Goal: Task Accomplishment & Management: Use online tool/utility

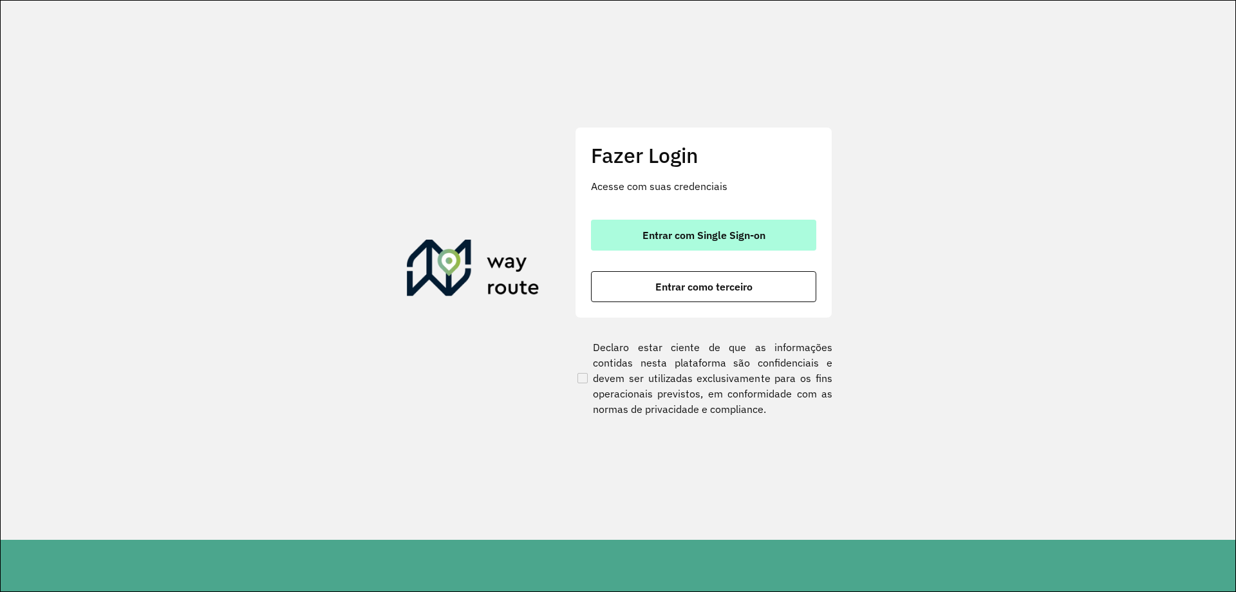
click at [727, 248] on button "Entrar com Single Sign-on" at bounding box center [703, 234] width 225 height 31
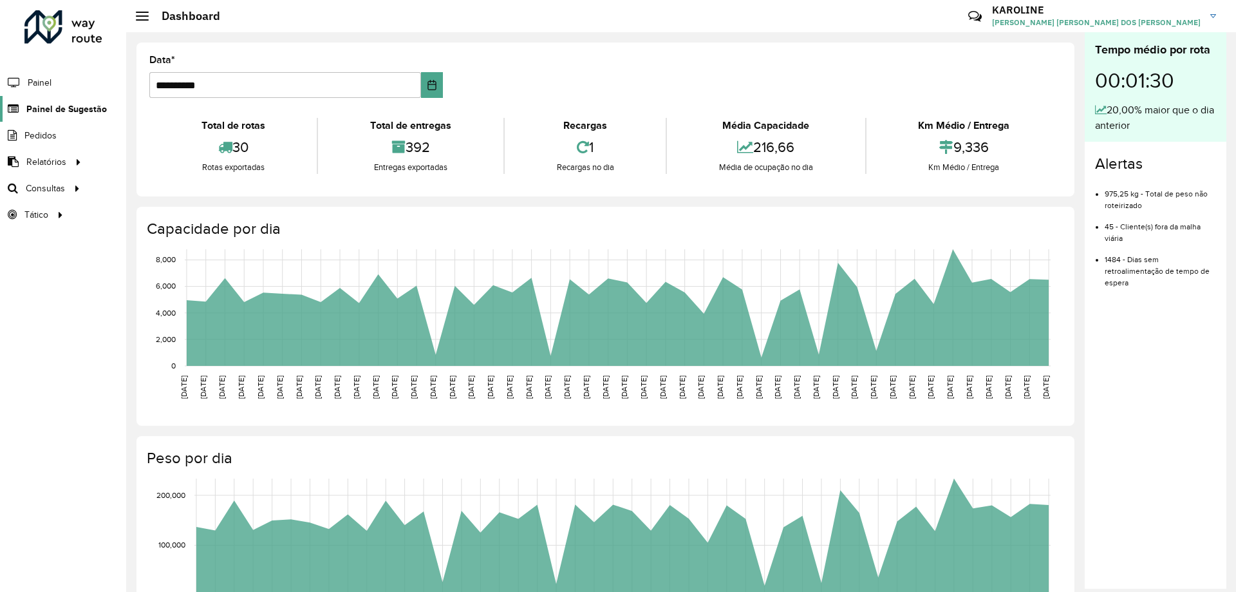
click at [66, 109] on span "Painel de Sugestão" at bounding box center [66, 109] width 80 height 14
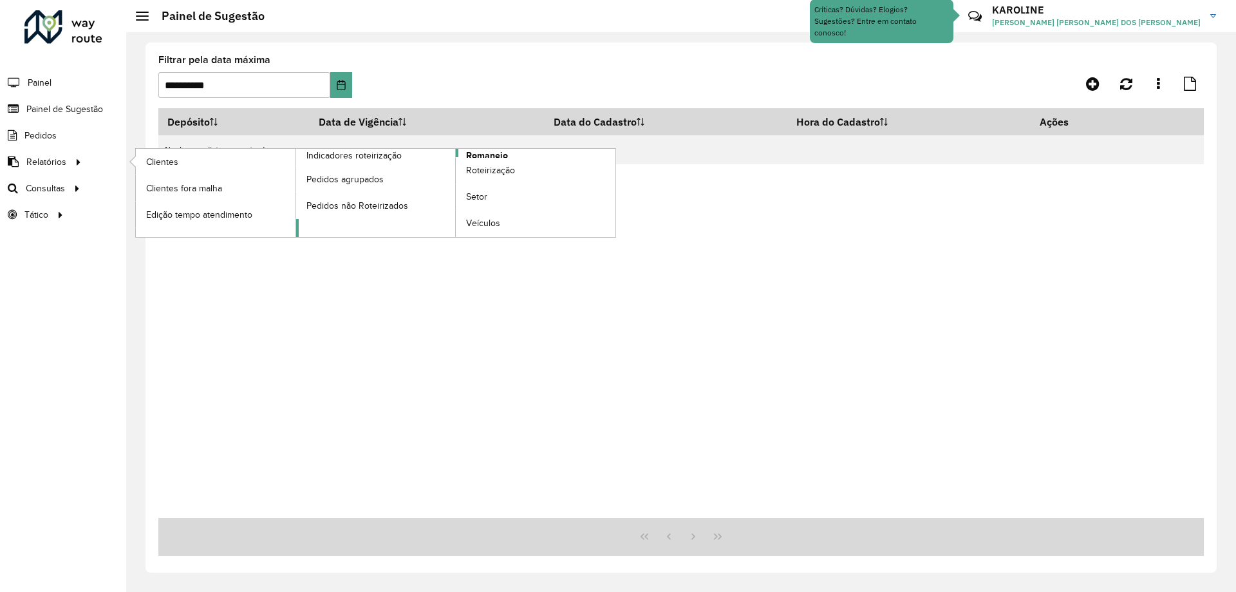
click at [485, 153] on span "Romaneio" at bounding box center [487, 156] width 42 height 14
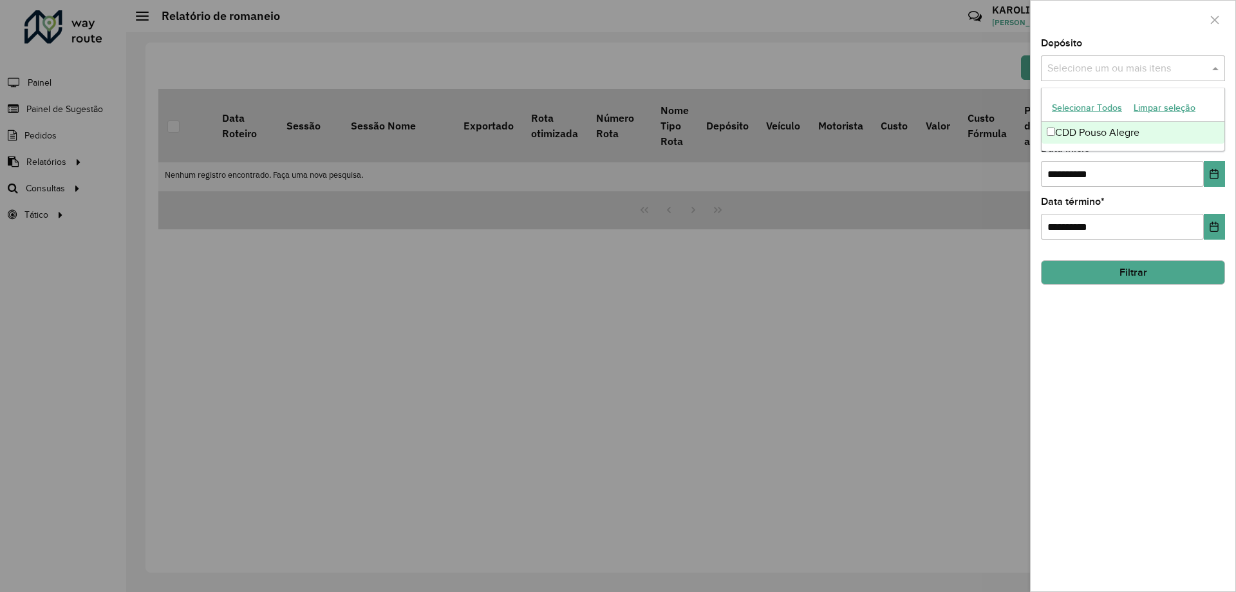
click at [1105, 64] on input "text" at bounding box center [1126, 68] width 165 height 15
click at [1086, 135] on div "CDD Pouso Alegre" at bounding box center [1132, 133] width 183 height 22
click at [1228, 334] on div "**********" at bounding box center [1133, 315] width 205 height 552
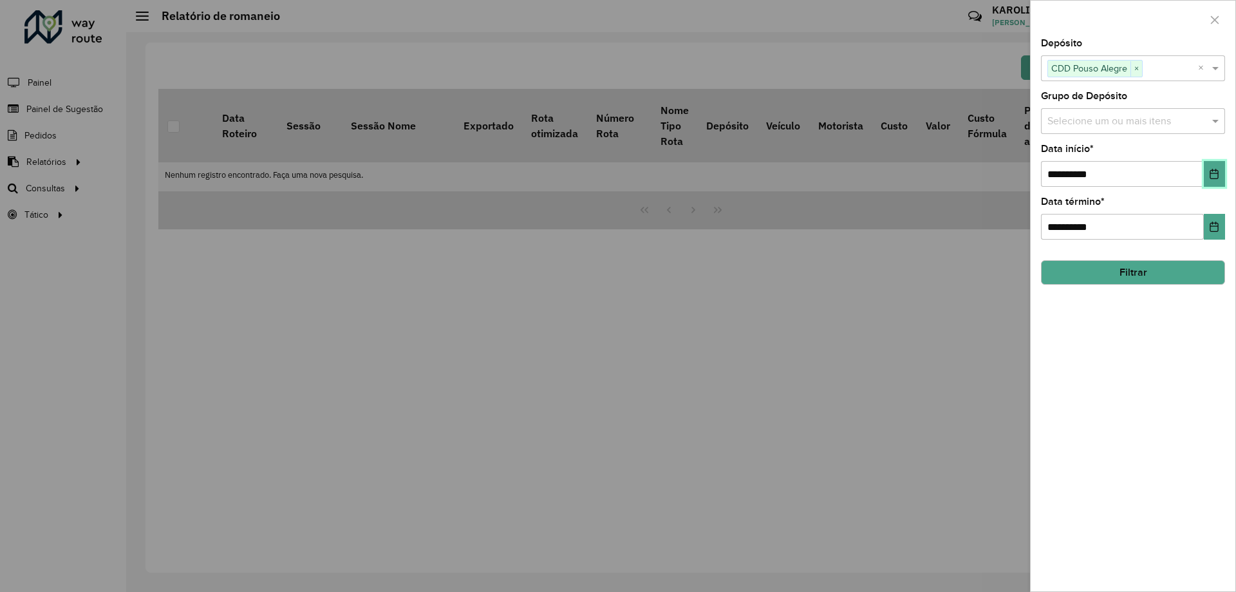
click at [1221, 174] on button "Choose Date" at bounding box center [1214, 174] width 21 height 26
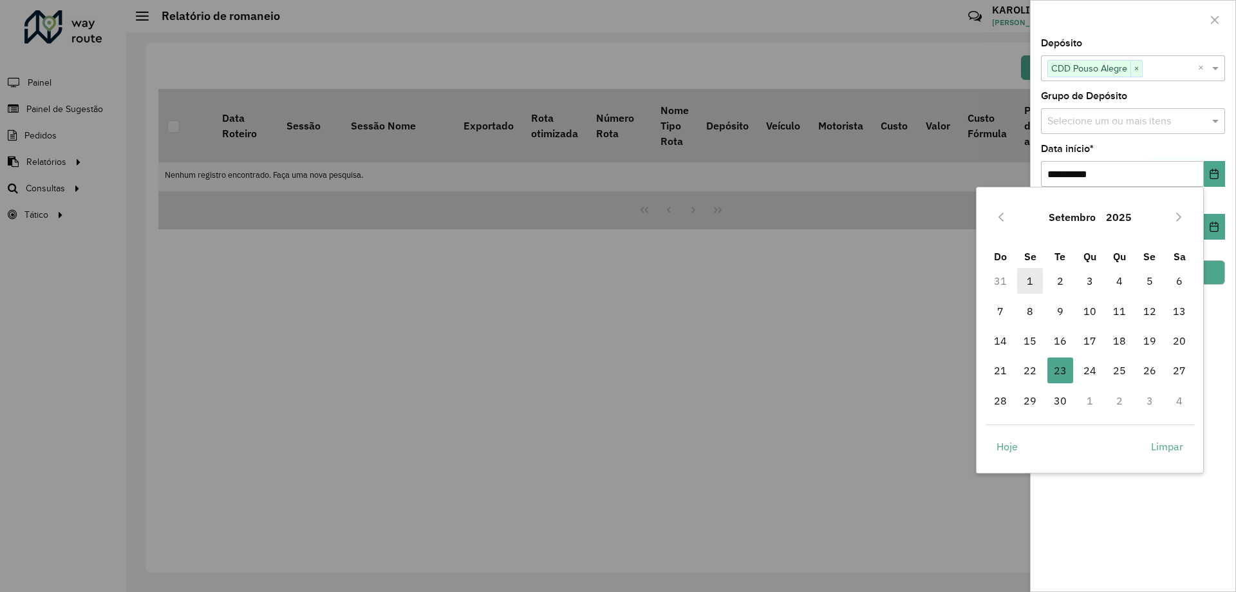
click at [1039, 279] on span "1" at bounding box center [1030, 281] width 26 height 26
type input "**********"
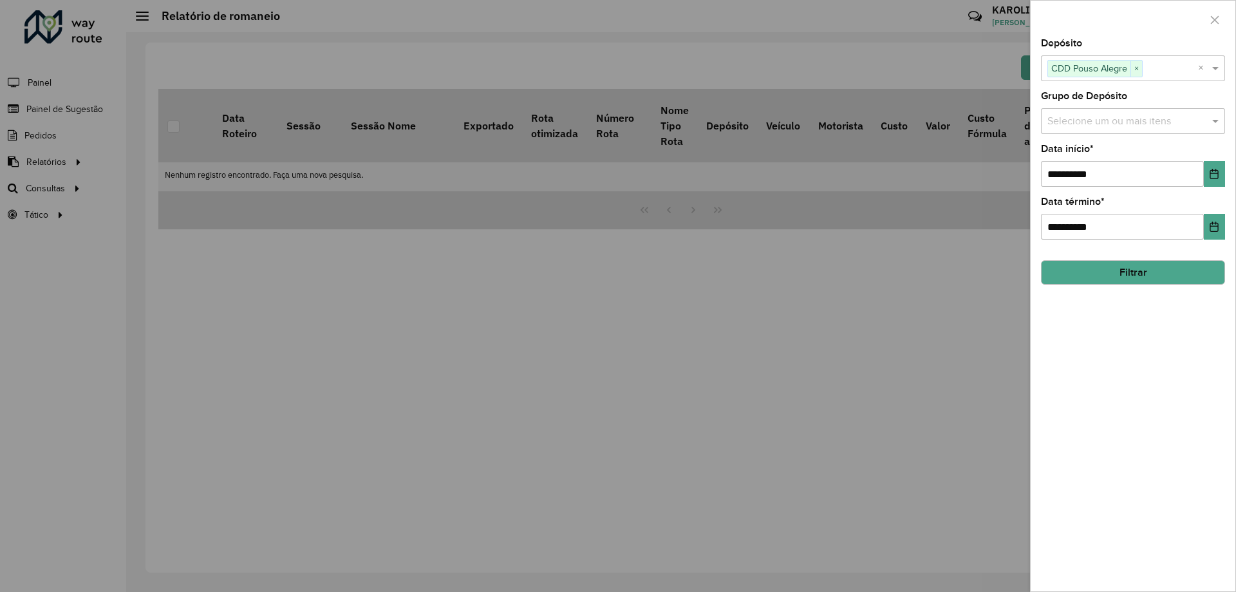
click at [1155, 271] on button "Filtrar" at bounding box center [1133, 272] width 184 height 24
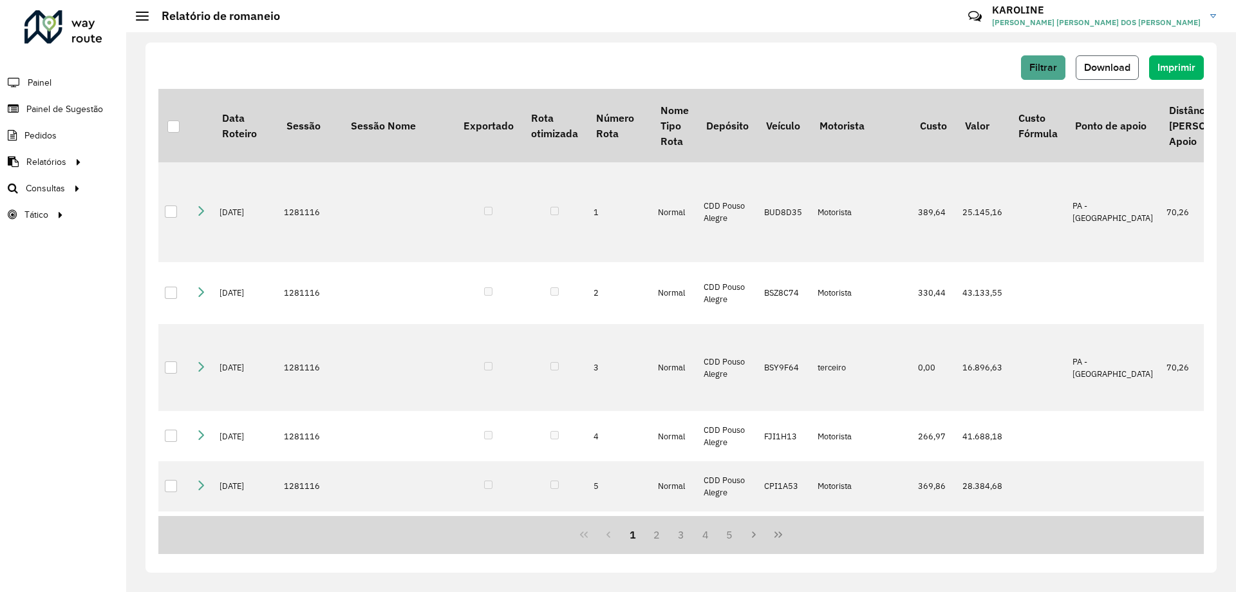
click at [1110, 66] on span "Download" at bounding box center [1107, 67] width 46 height 11
click at [673, 566] on div "Filtrar Download Imprimir Data Roteiro Sessão Sessão Nome Exportado Rota otimiz…" at bounding box center [680, 307] width 1071 height 530
click at [1119, 68] on span "Download" at bounding box center [1107, 67] width 46 height 11
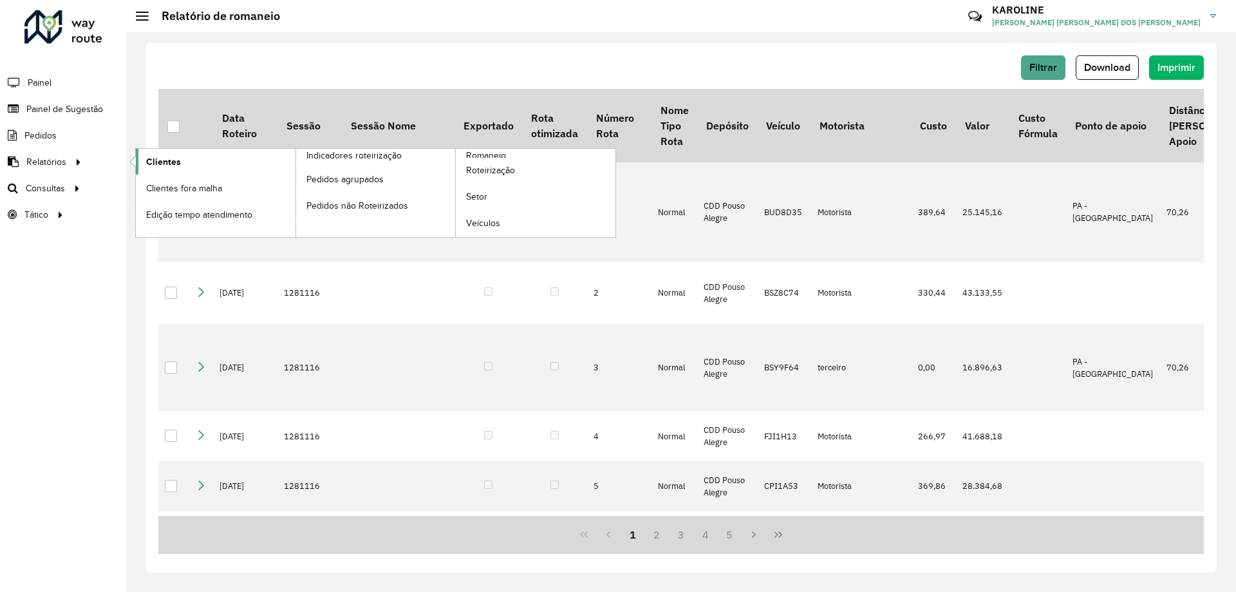
click at [169, 158] on span "Clientes" at bounding box center [163, 162] width 35 height 14
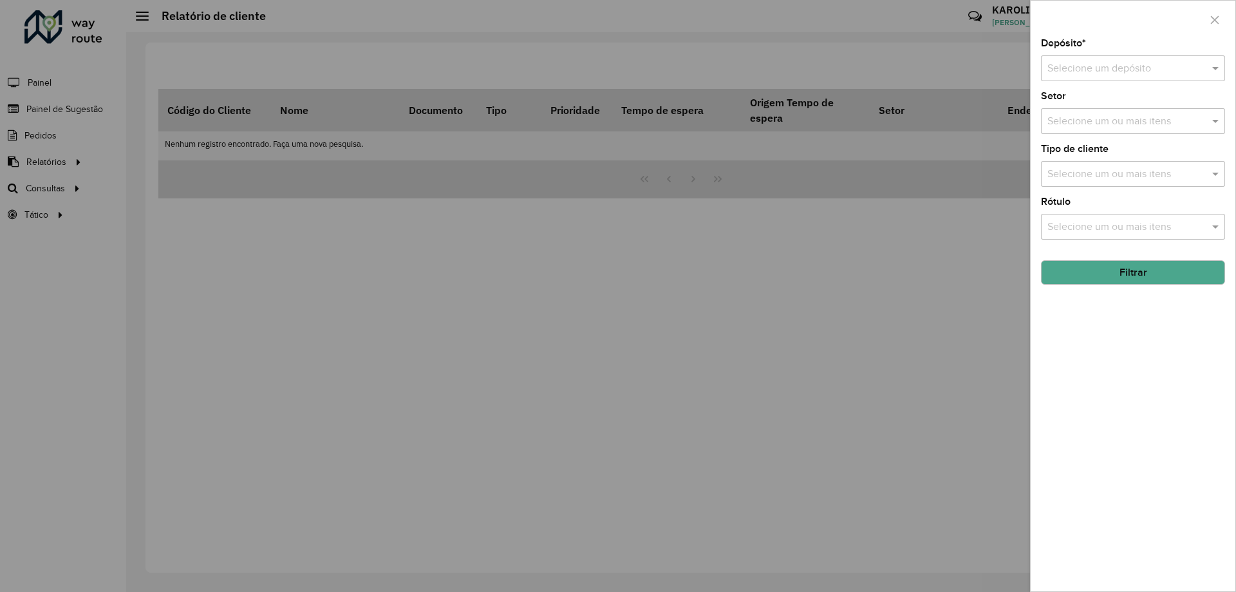
click at [1091, 73] on input "text" at bounding box center [1119, 68] width 145 height 15
click at [1095, 109] on span "CDD Pouso Alegre" at bounding box center [1089, 105] width 84 height 11
click at [1143, 273] on button "Filtrar" at bounding box center [1133, 272] width 184 height 24
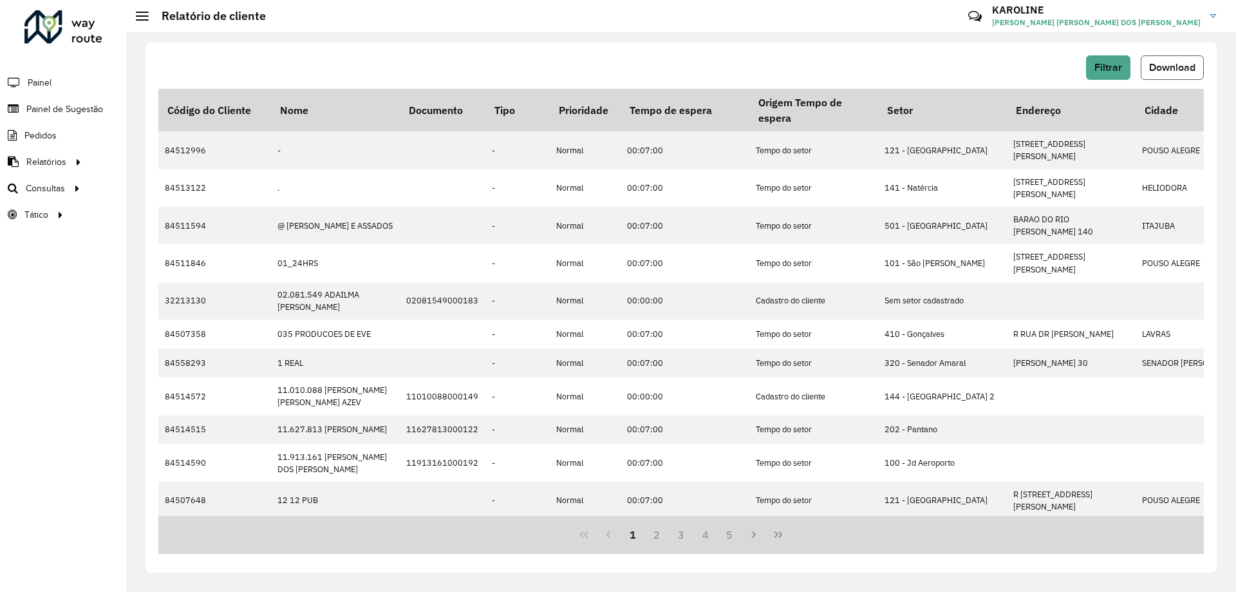
click at [1168, 69] on span "Download" at bounding box center [1172, 67] width 46 height 11
click at [179, 185] on span "Roteirização" at bounding box center [172, 189] width 52 height 14
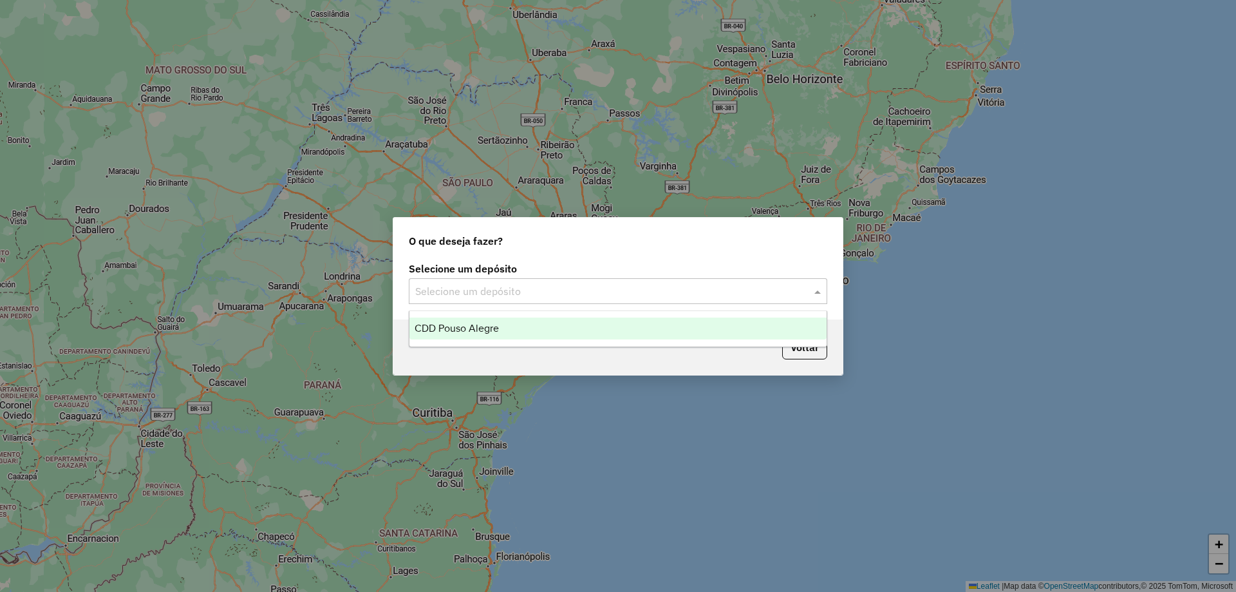
click at [594, 285] on input "text" at bounding box center [605, 291] width 380 height 15
click at [479, 332] on span "CDD Pouso Alegre" at bounding box center [457, 327] width 84 height 11
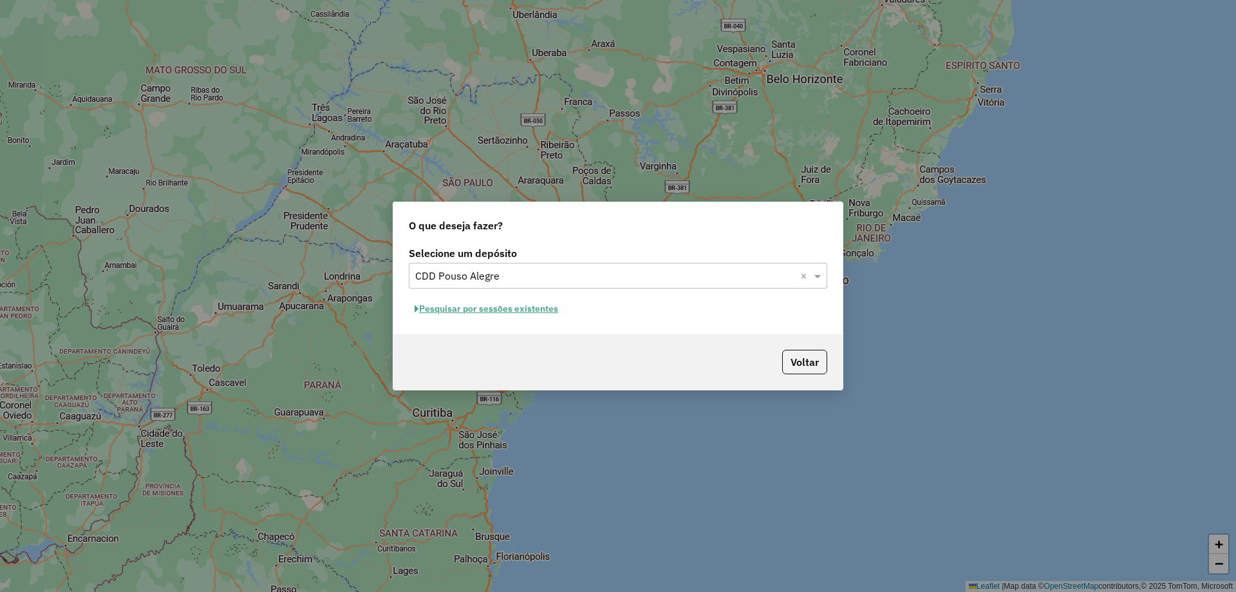
click at [516, 310] on button "Pesquisar por sessões existentes" at bounding box center [486, 309] width 155 height 20
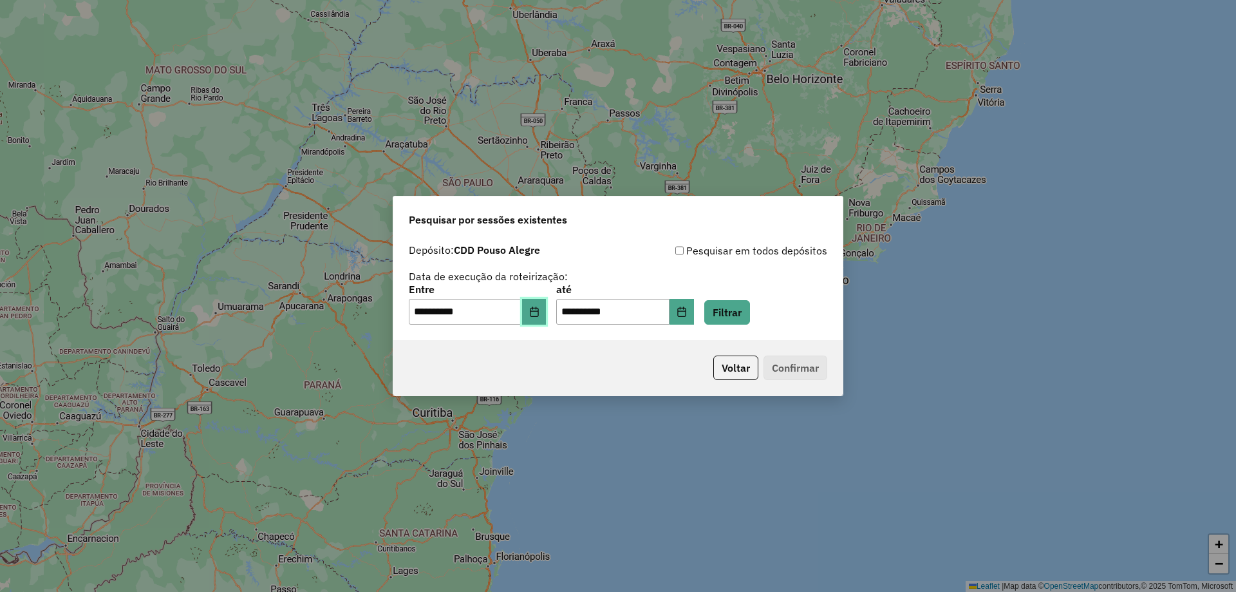
click at [538, 313] on icon "Choose Date" at bounding box center [534, 311] width 8 height 10
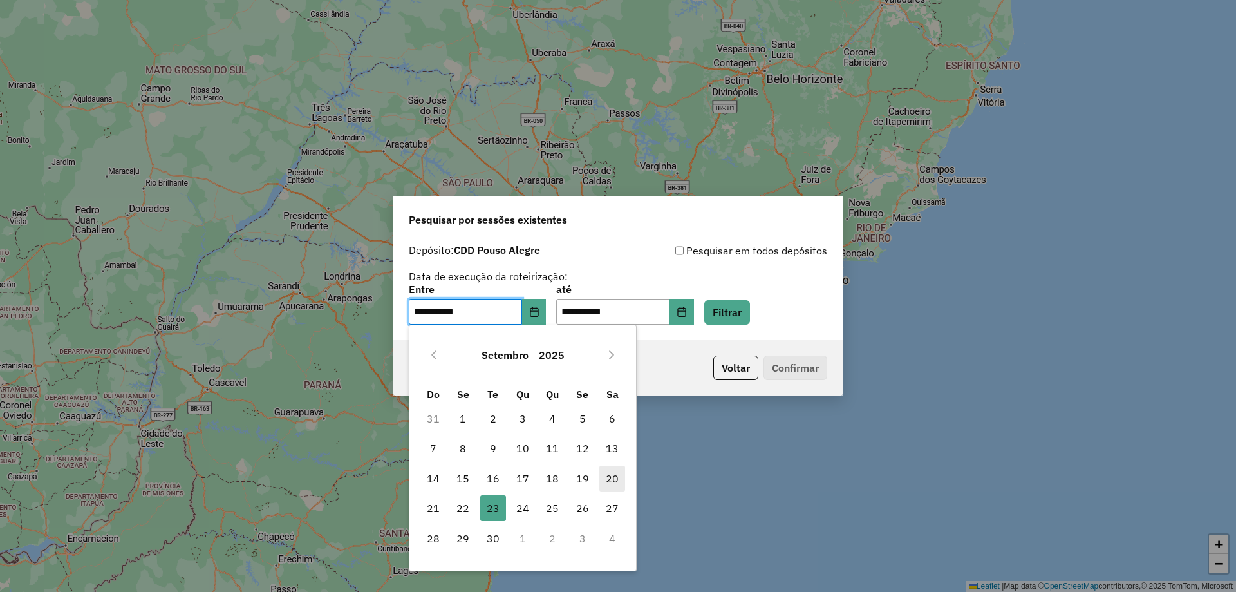
click at [608, 481] on span "20" at bounding box center [612, 478] width 26 height 26
type input "**********"
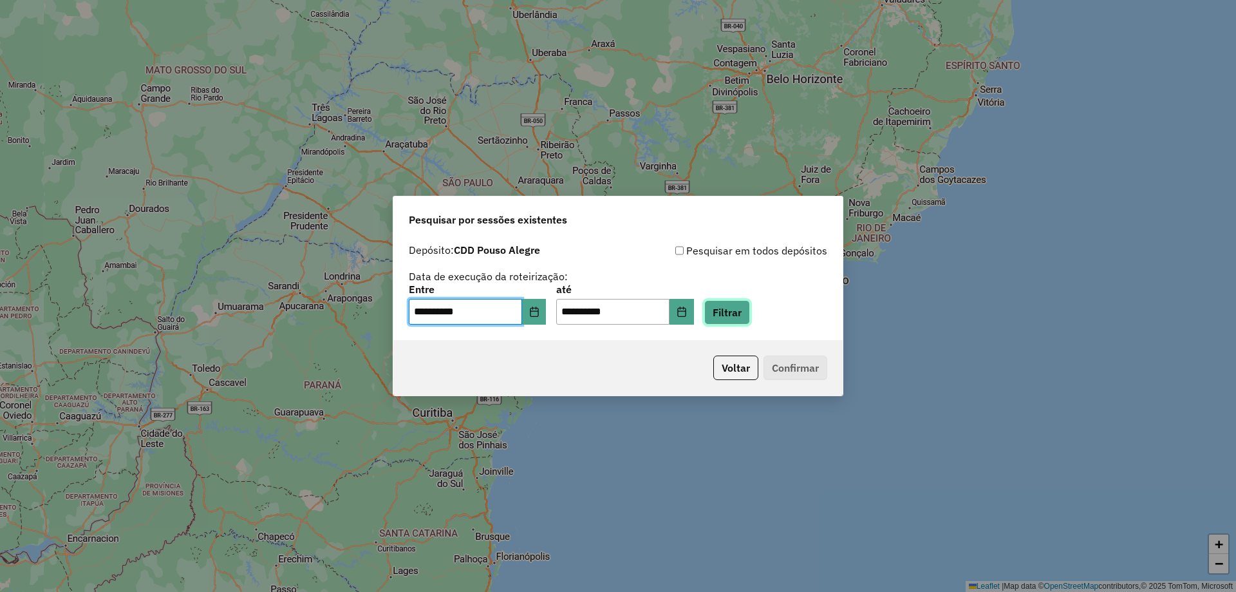
click at [750, 322] on button "Filtrar" at bounding box center [727, 312] width 46 height 24
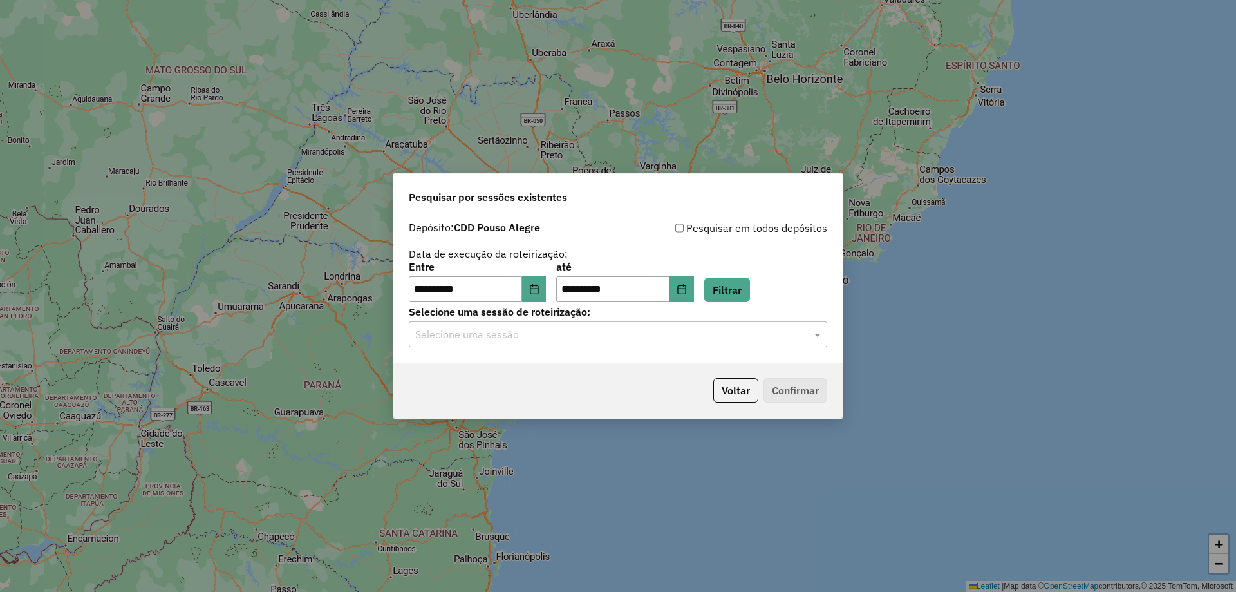
click at [501, 344] on div "Selecione uma sessão" at bounding box center [618, 334] width 418 height 26
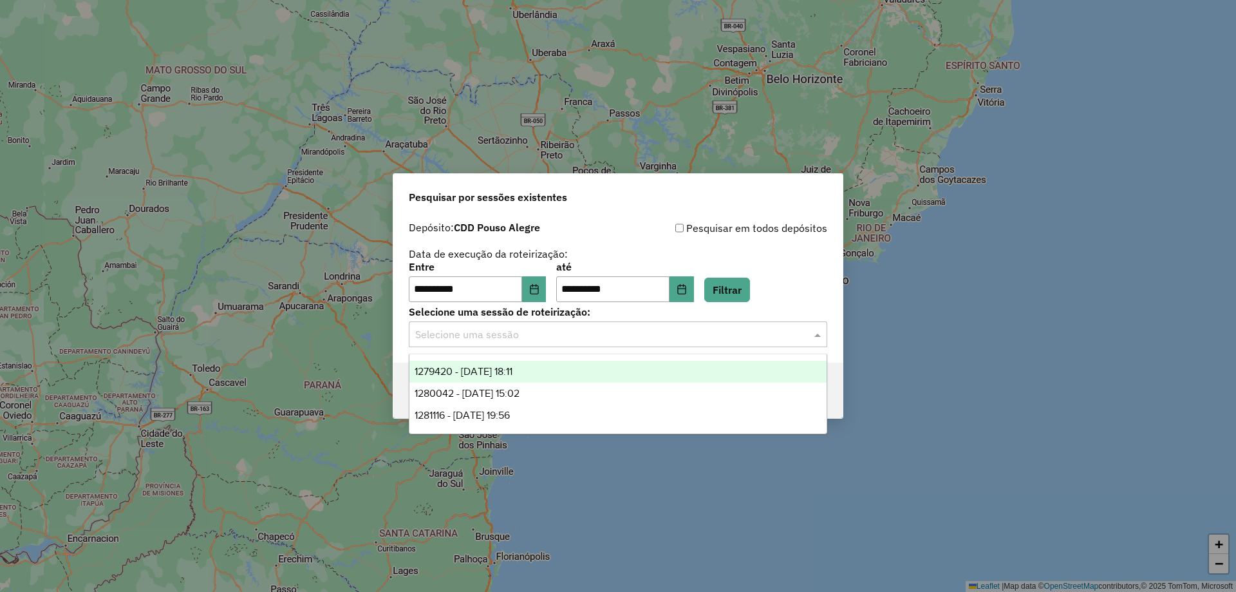
click at [510, 366] on span "1279420 - 20/09/2025 18:11" at bounding box center [464, 371] width 98 height 11
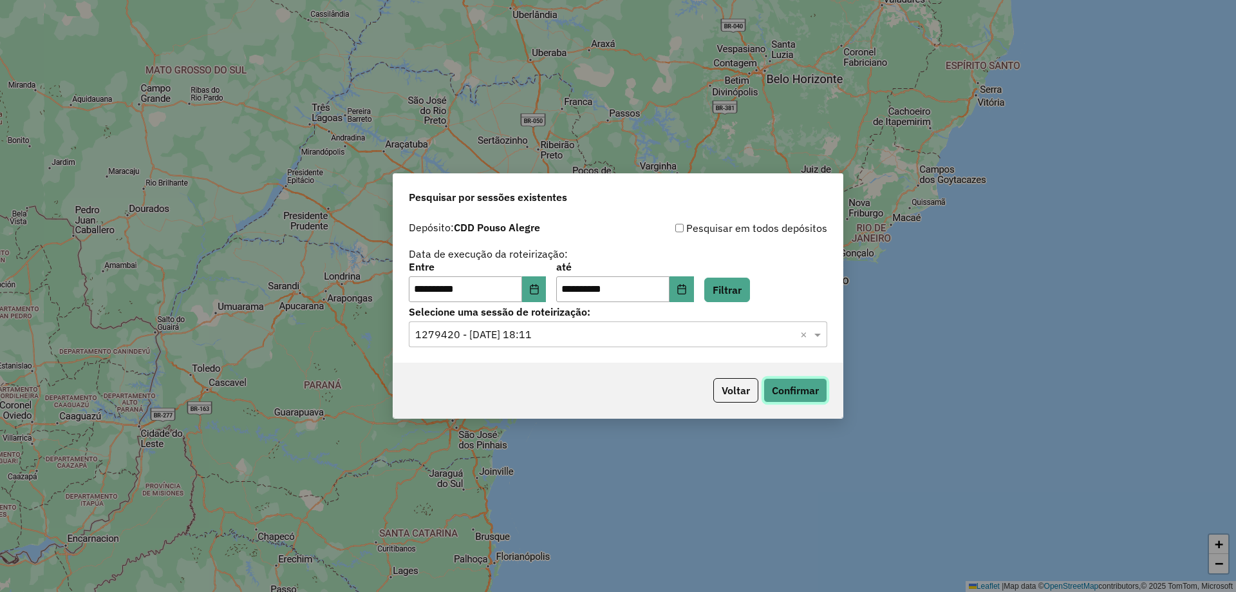
click at [800, 389] on button "Confirmar" at bounding box center [795, 390] width 64 height 24
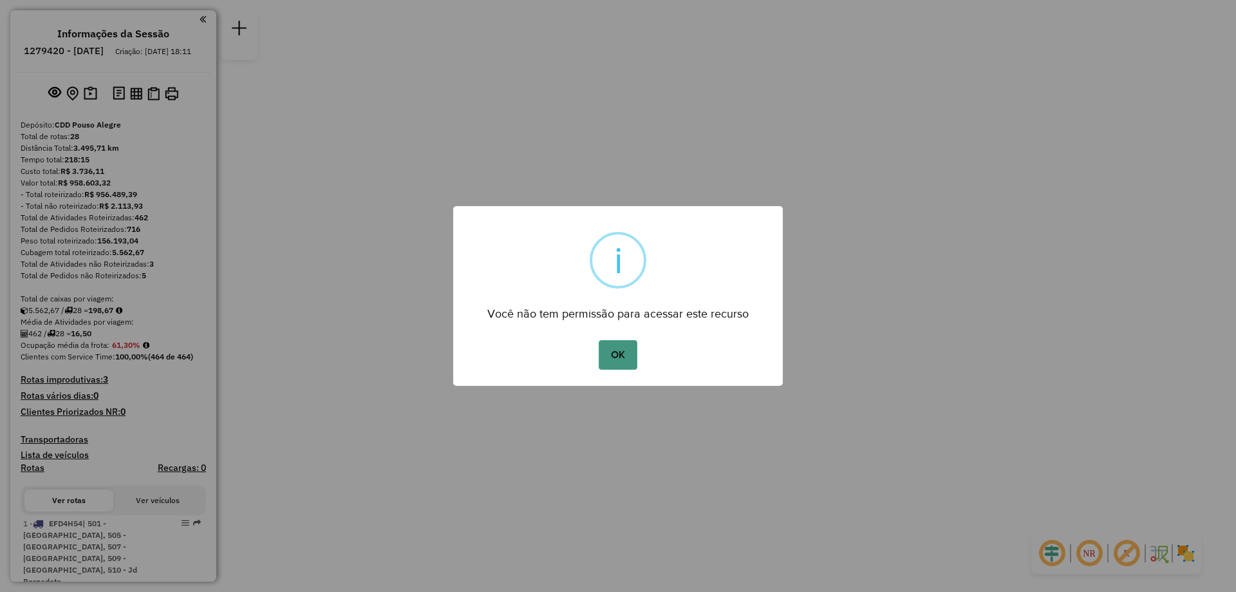
click at [624, 348] on button "OK" at bounding box center [618, 355] width 38 height 30
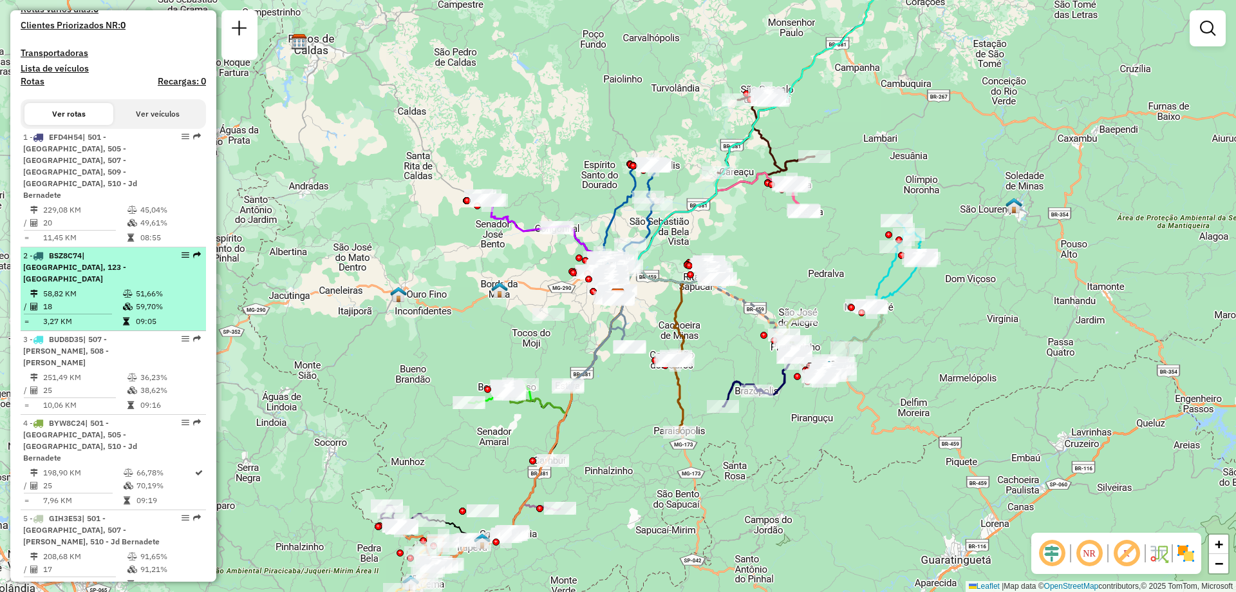
scroll to position [515, 0]
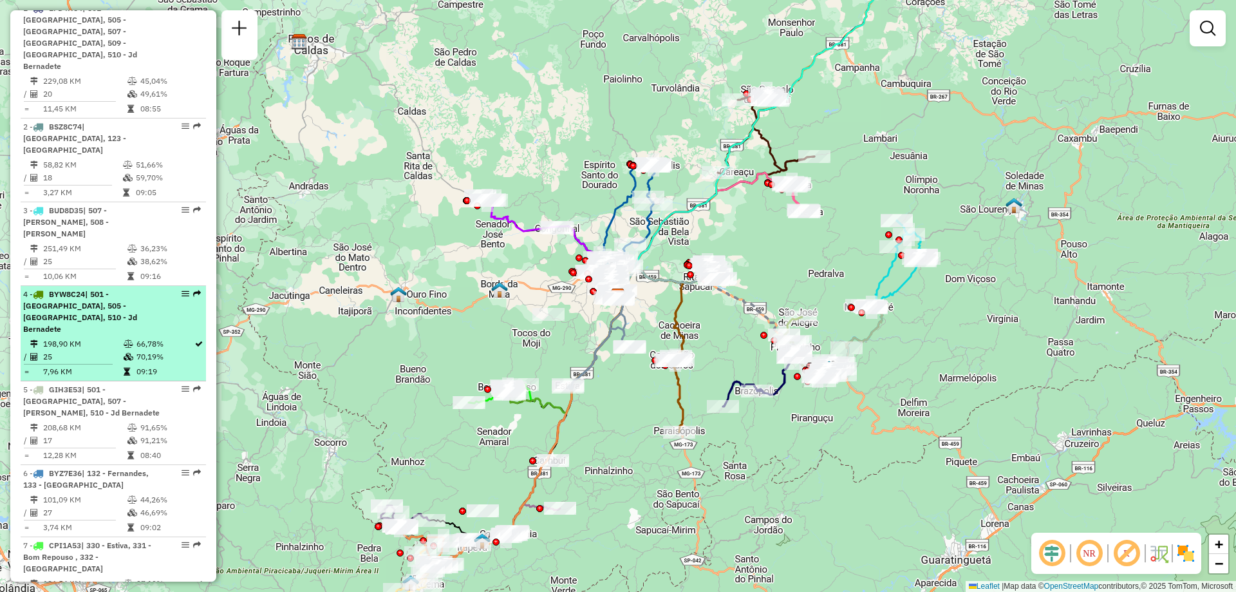
click at [183, 290] on em at bounding box center [186, 294] width 8 height 8
select select "**********"
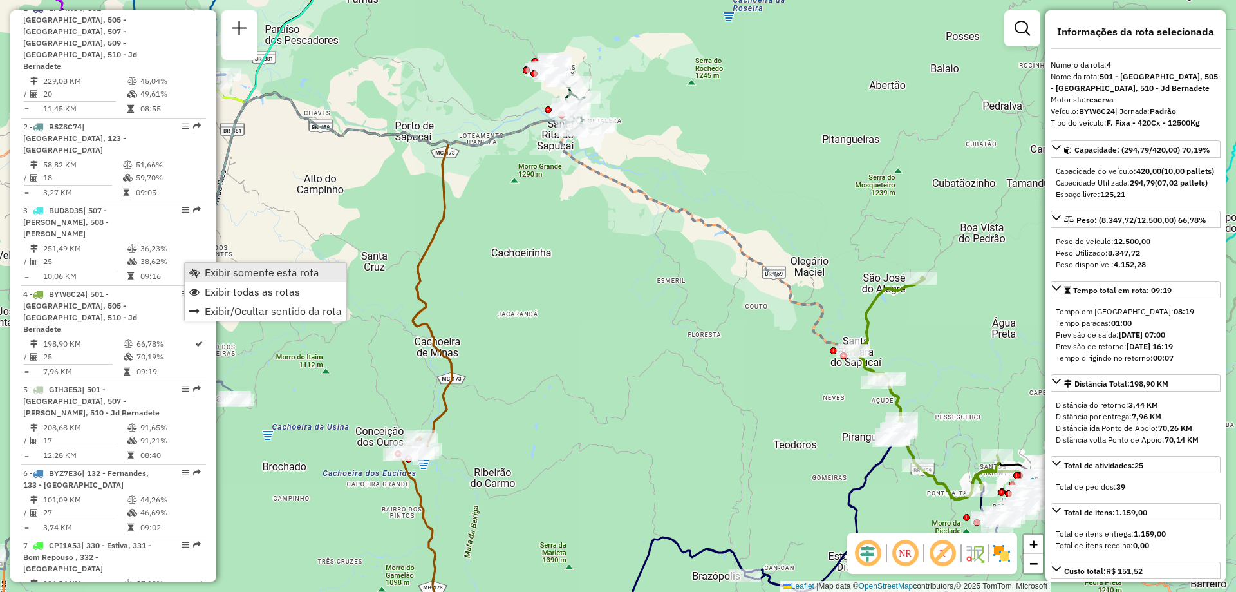
click at [243, 270] on span "Exibir somente esta rota" at bounding box center [262, 272] width 115 height 10
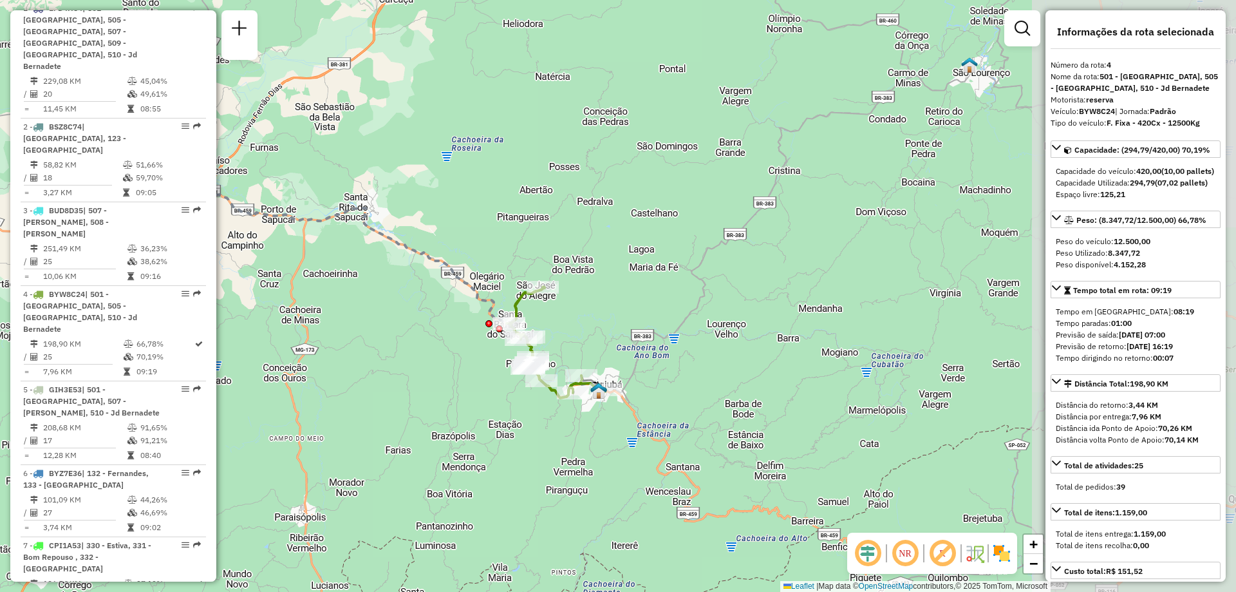
drag, startPoint x: 674, startPoint y: 386, endPoint x: 453, endPoint y: 364, distance: 222.5
click at [453, 364] on div "Janela de atendimento Grade de atendimento Capacidade Transportadoras Veículos …" at bounding box center [618, 296] width 1236 height 592
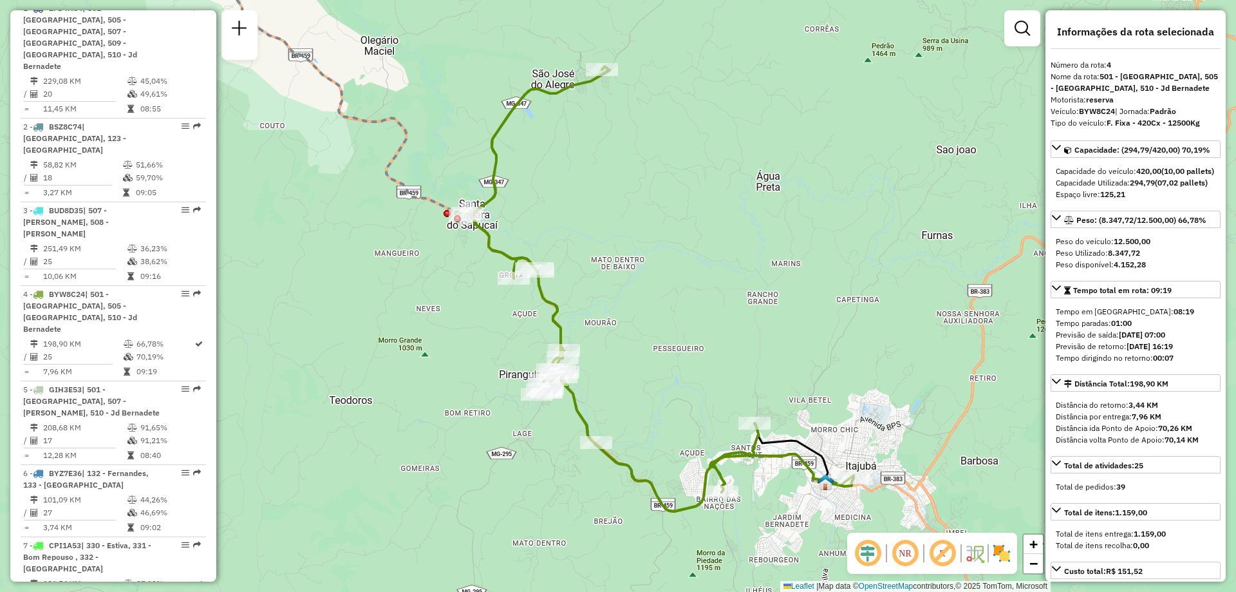
drag, startPoint x: 487, startPoint y: 392, endPoint x: 448, endPoint y: 400, distance: 40.1
click at [448, 400] on div "Janela de atendimento Grade de atendimento Capacidade Transportadoras Veículos …" at bounding box center [618, 296] width 1236 height 592
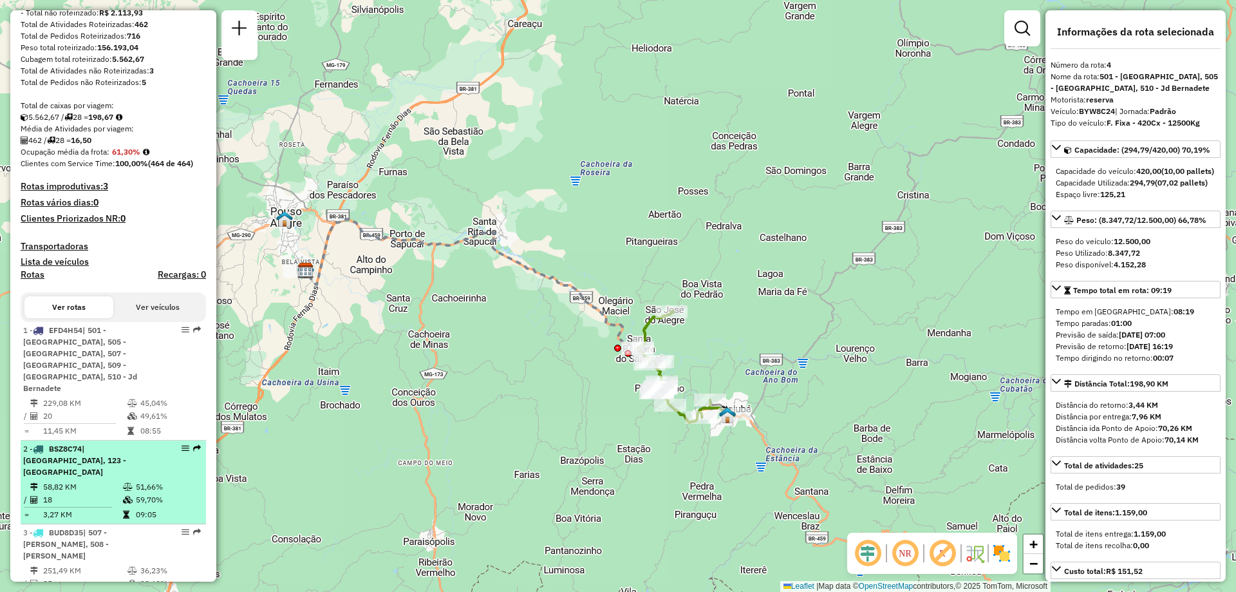
scroll to position [0, 0]
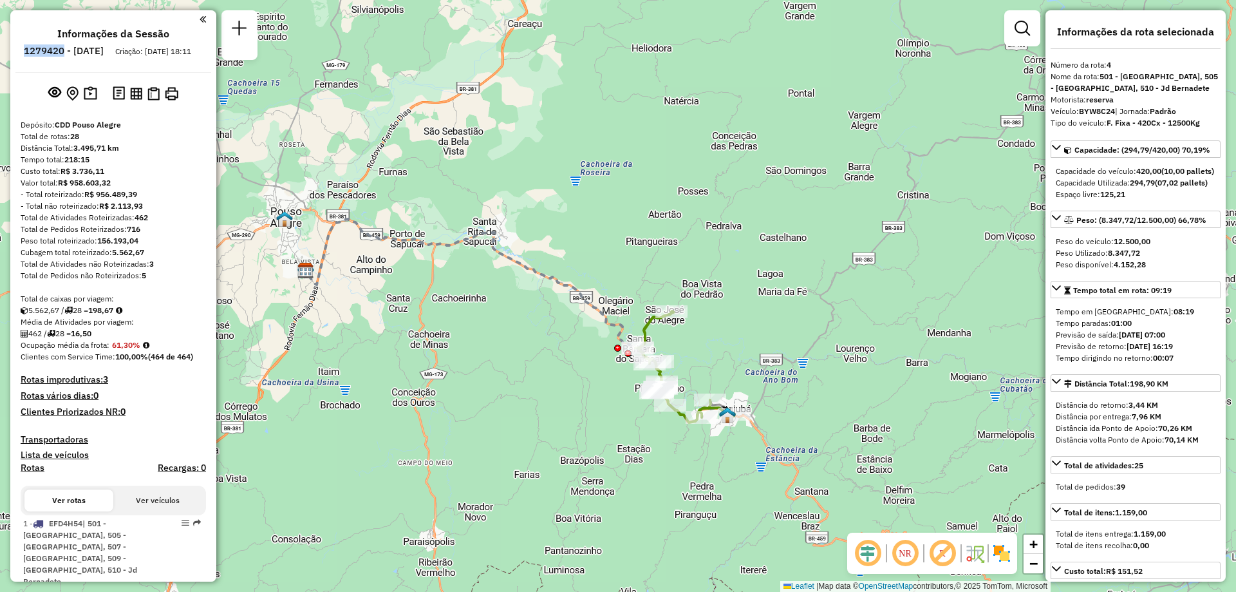
drag, startPoint x: 60, startPoint y: 51, endPoint x: 100, endPoint y: 46, distance: 40.2
click at [100, 46] on h6 "1279420 - 20/09/2025" at bounding box center [64, 51] width 80 height 12
copy h6 "1279420"
